Goal: Information Seeking & Learning: Understand process/instructions

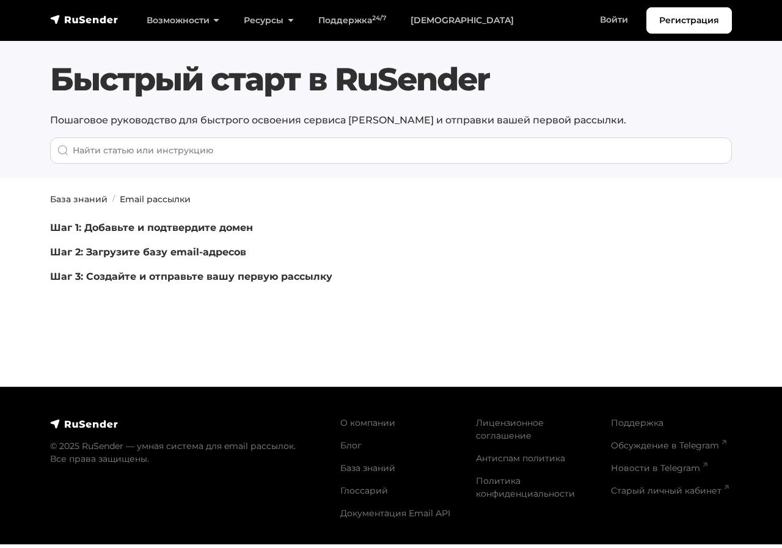
click at [212, 226] on link "Шаг 1: Добавьте и подтвердите домен" at bounding box center [151, 228] width 203 height 12
click at [172, 249] on link "Шаг 2: Загрузите базу email-адресов" at bounding box center [148, 252] width 196 height 12
click at [163, 276] on link "Шаг 3: Создайте и отправьте вашу первую рассылку" at bounding box center [191, 277] width 282 height 12
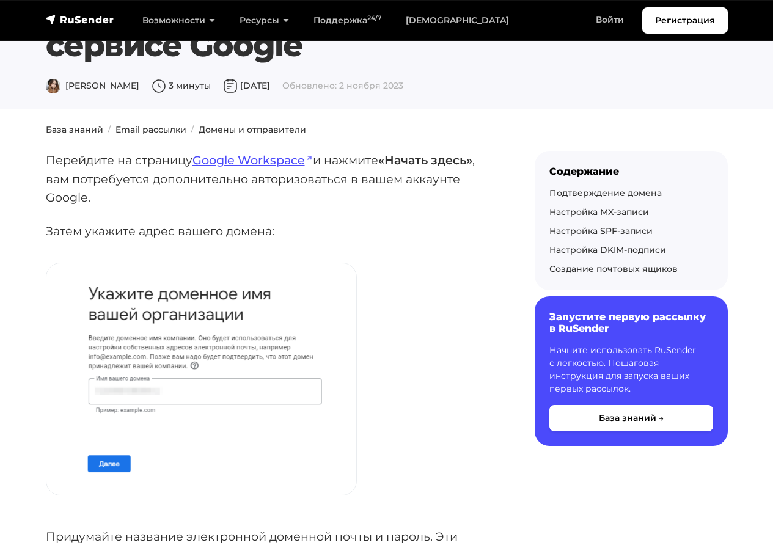
scroll to position [61, 0]
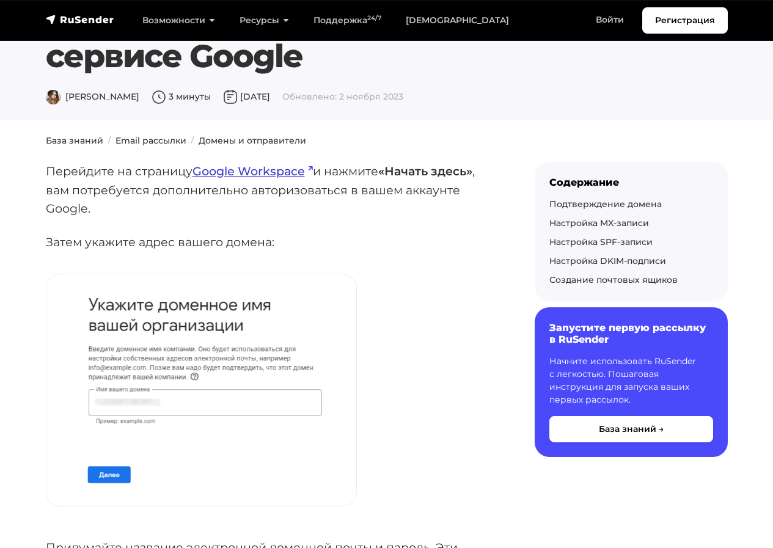
click at [254, 168] on link "Google Workspace" at bounding box center [253, 171] width 120 height 15
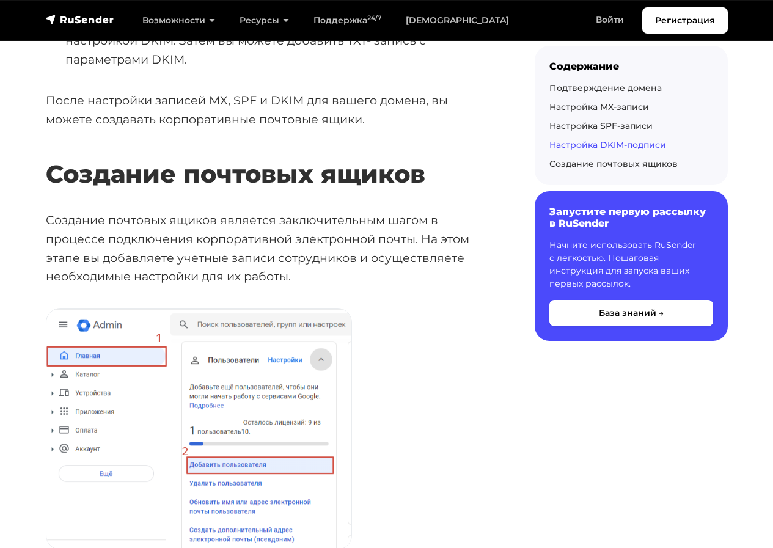
scroll to position [3304, 0]
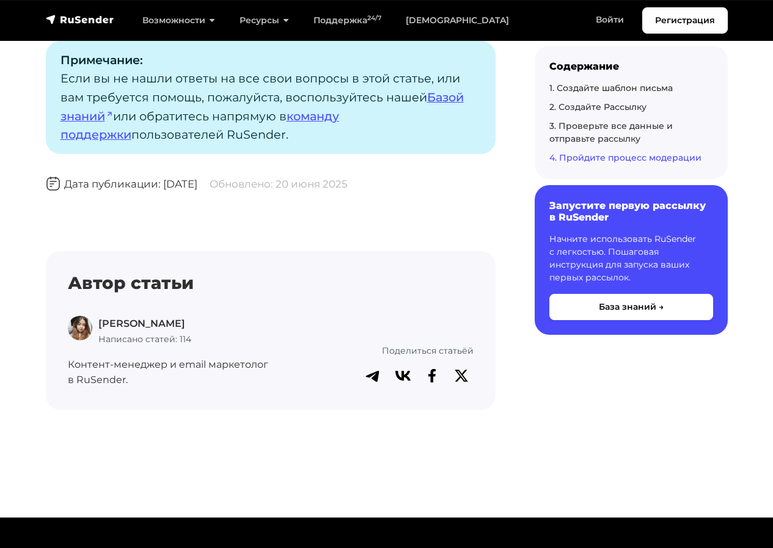
scroll to position [6836, 0]
